Goal: Task Accomplishment & Management: Use online tool/utility

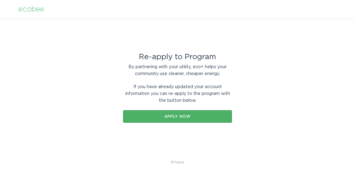
click at [179, 117] on div "Apply now" at bounding box center [177, 116] width 103 height 4
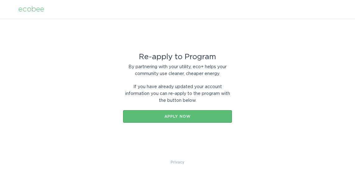
click at [35, 9] on div "ecobee" at bounding box center [31, 9] width 26 height 7
click at [32, 7] on div "ecobee" at bounding box center [31, 9] width 26 height 7
